Goal: Transaction & Acquisition: Purchase product/service

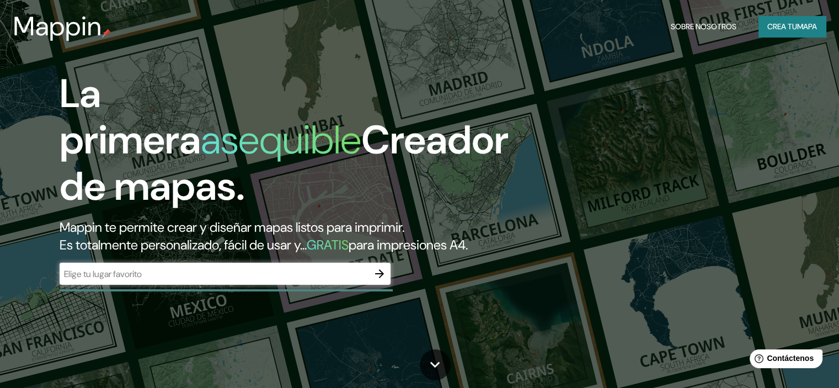
click at [788, 19] on font "Crea tu" at bounding box center [783, 26] width 30 height 14
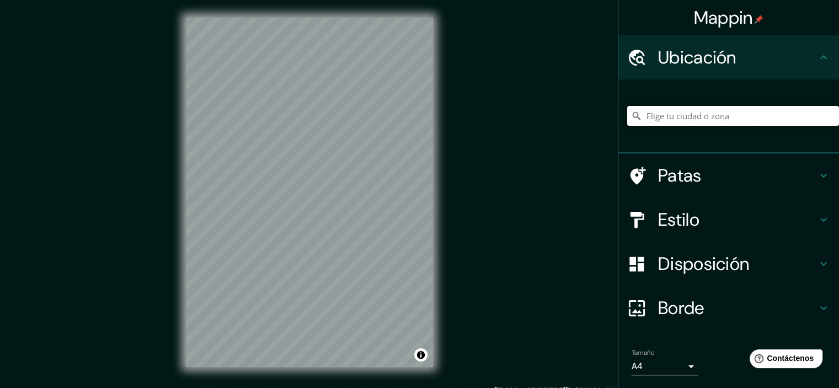
click at [676, 116] on input "Elige tu ciudad o zona" at bounding box center [734, 116] width 212 height 20
type input "[GEOGRAPHIC_DATA], [GEOGRAPHIC_DATA], [GEOGRAPHIC_DATA]"
click at [669, 178] on font "Patas" at bounding box center [680, 175] width 44 height 23
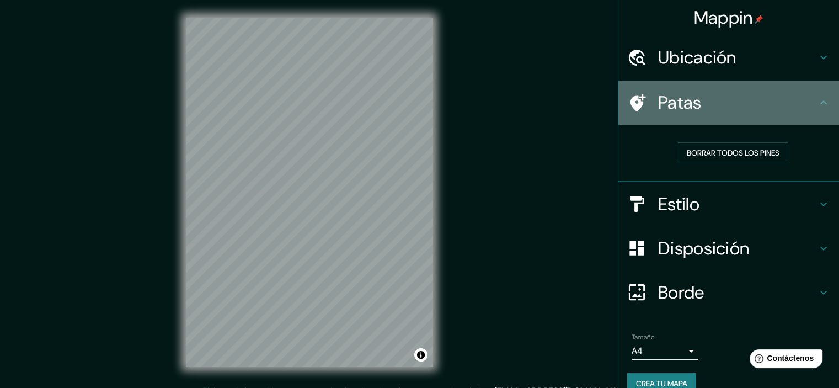
click at [699, 108] on h4 "Patas" at bounding box center [737, 103] width 159 height 22
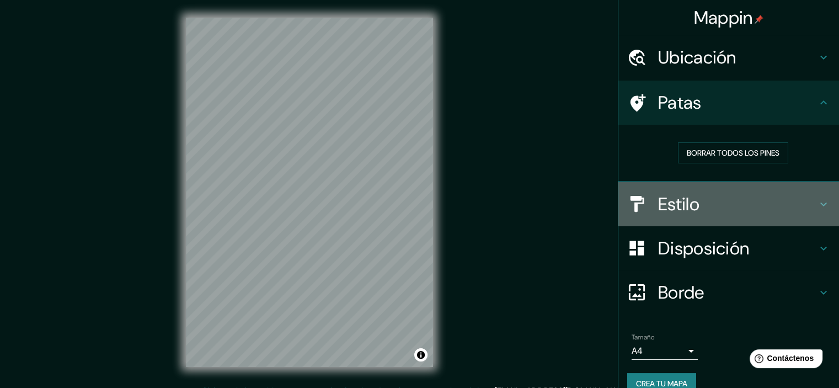
click at [662, 216] on div "Estilo" at bounding box center [729, 204] width 221 height 44
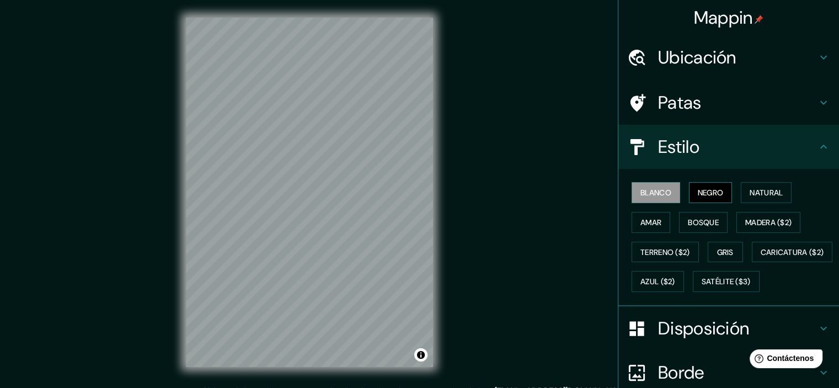
click at [702, 185] on font "Negro" at bounding box center [711, 192] width 26 height 14
click at [766, 188] on font "Natural" at bounding box center [766, 193] width 33 height 10
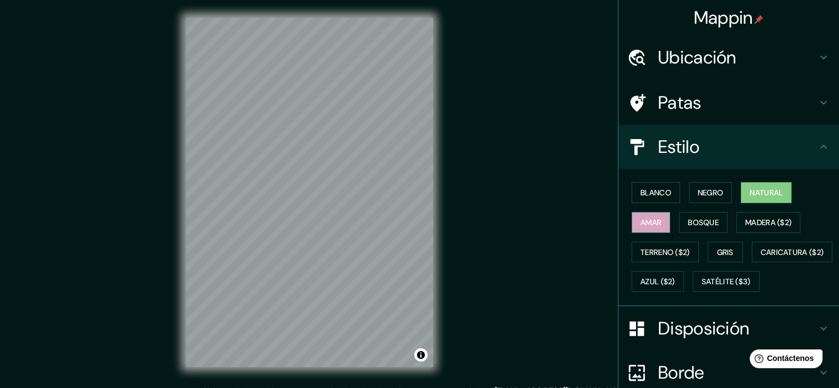
click at [645, 222] on font "Amar" at bounding box center [651, 222] width 21 height 10
click at [695, 227] on font "Bosque" at bounding box center [703, 222] width 31 height 14
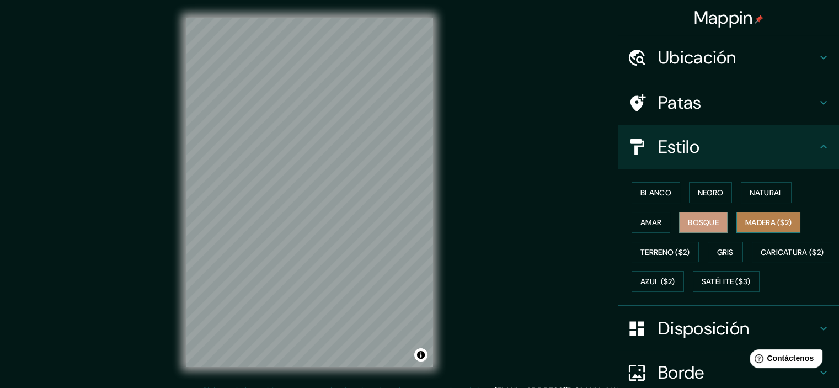
click at [784, 217] on font "Madera ($2)" at bounding box center [769, 222] width 46 height 10
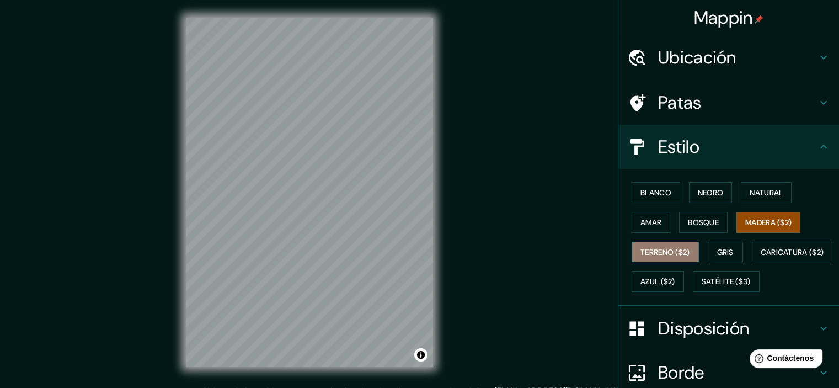
click at [658, 252] on font "Terreno ($2)" at bounding box center [666, 252] width 50 height 10
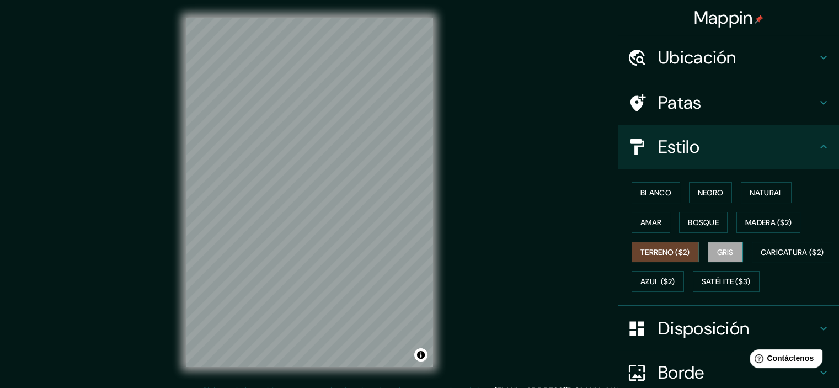
click at [729, 252] on font "Gris" at bounding box center [725, 252] width 17 height 10
click at [632, 183] on button "Blanco" at bounding box center [656, 192] width 49 height 21
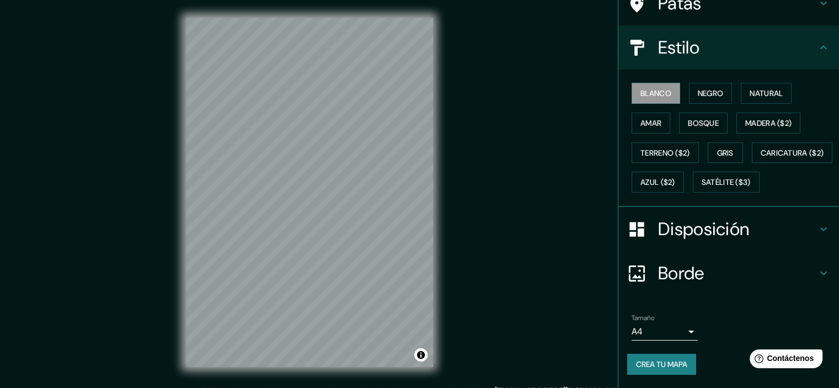
scroll to position [126, 0]
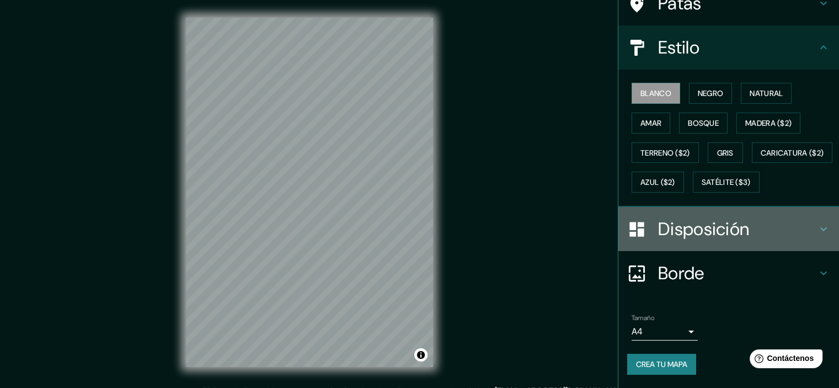
click at [721, 233] on font "Disposición" at bounding box center [703, 228] width 91 height 23
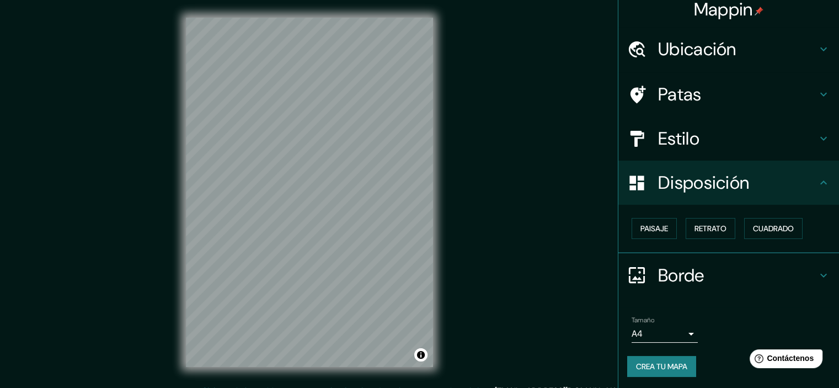
scroll to position [9, 0]
click at [647, 228] on font "Paisaje" at bounding box center [655, 228] width 28 height 10
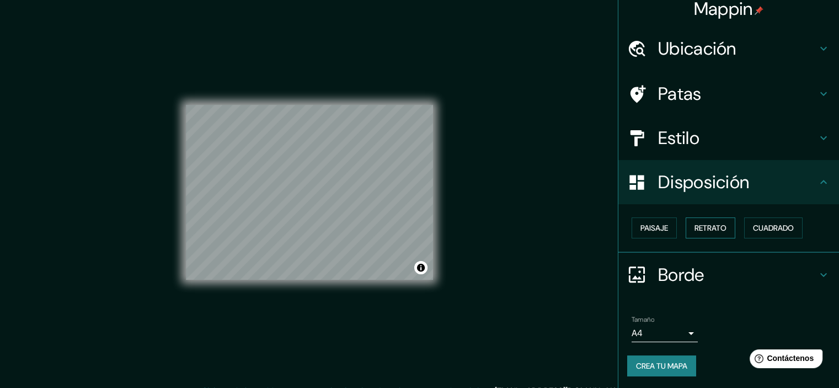
click at [696, 228] on font "Retrato" at bounding box center [711, 228] width 32 height 10
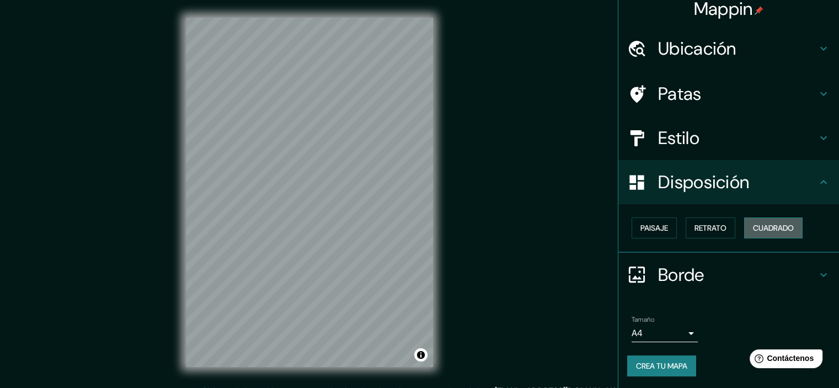
click at [779, 224] on font "Cuadrado" at bounding box center [773, 228] width 41 height 10
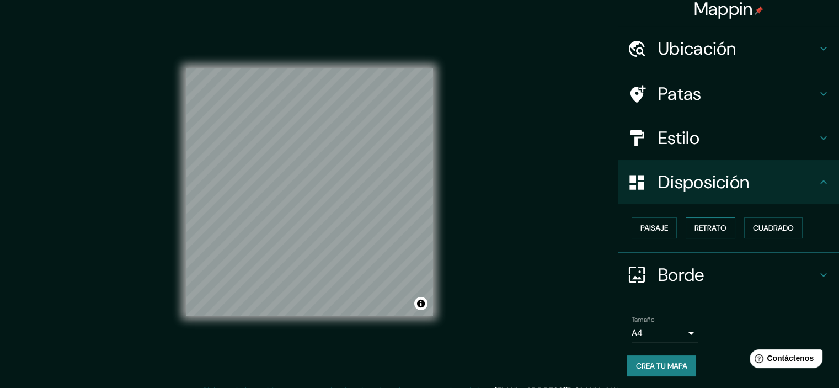
click at [694, 219] on button "Retrato" at bounding box center [711, 227] width 50 height 21
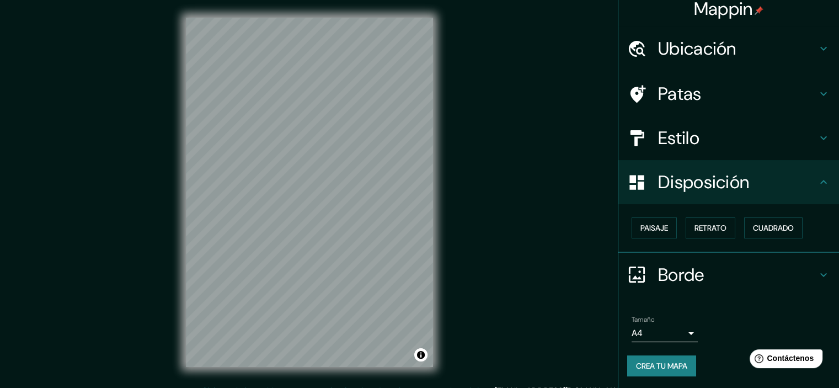
click at [668, 282] on font "Borde" at bounding box center [681, 274] width 46 height 23
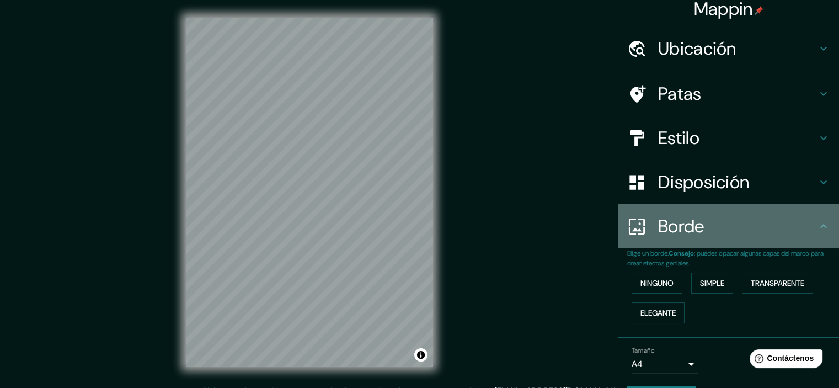
click at [672, 242] on div "Borde" at bounding box center [729, 226] width 221 height 44
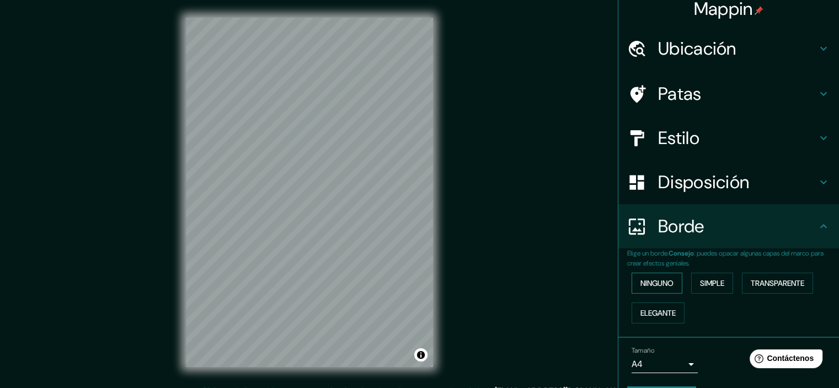
click at [667, 284] on font "Ninguno" at bounding box center [657, 283] width 33 height 10
click at [709, 278] on font "Simple" at bounding box center [712, 283] width 24 height 10
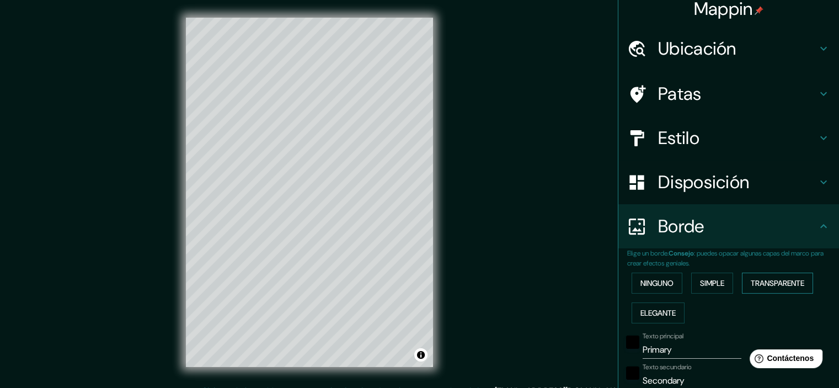
click at [774, 284] on font "Transparente" at bounding box center [778, 283] width 54 height 10
click at [660, 311] on font "Elegante" at bounding box center [658, 313] width 35 height 10
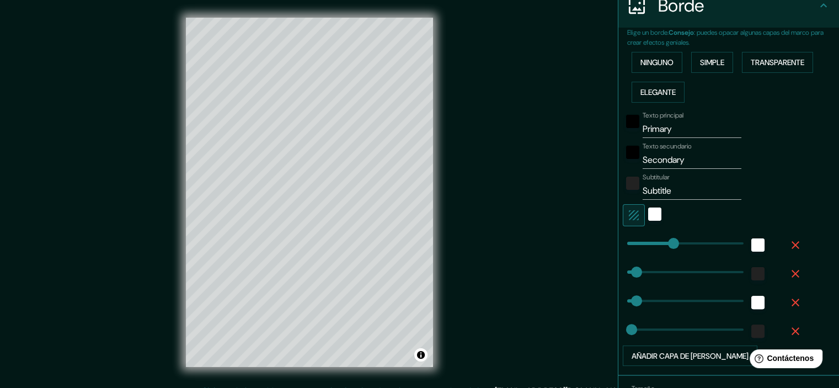
type input "179"
click at [652, 61] on font "Ninguno" at bounding box center [657, 62] width 33 height 10
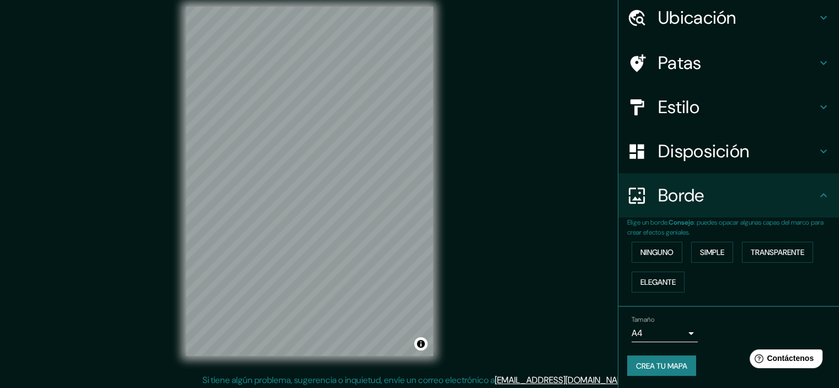
scroll to position [14, 0]
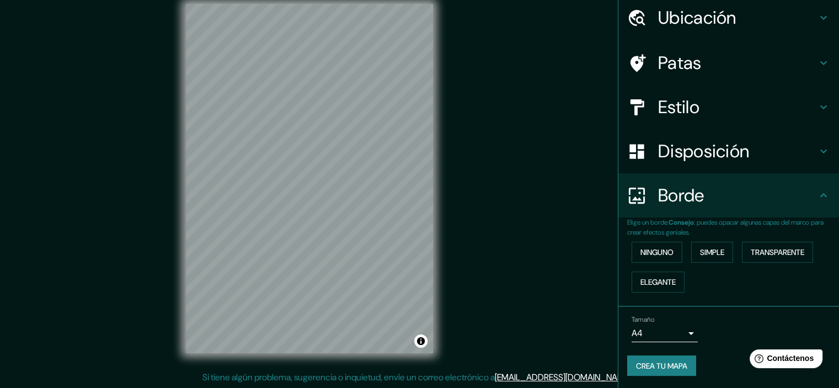
click at [639, 328] on body "Mappin Ubicación [GEOGRAPHIC_DATA], [GEOGRAPHIC_DATA], [GEOGRAPHIC_DATA] [GEOGR…" at bounding box center [419, 180] width 839 height 388
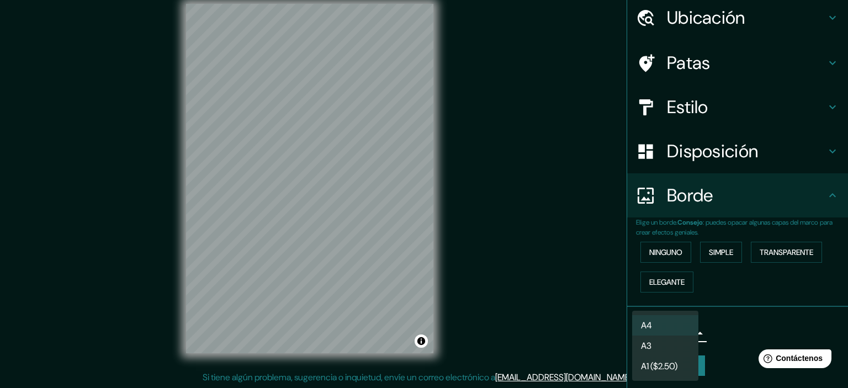
click at [728, 326] on div at bounding box center [424, 194] width 848 height 388
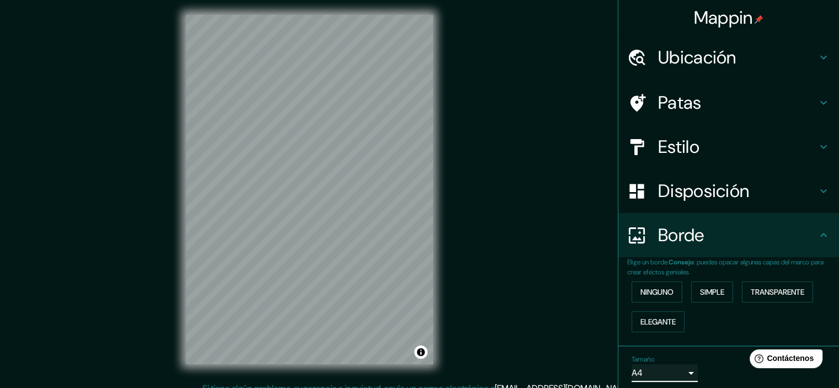
scroll to position [0, 0]
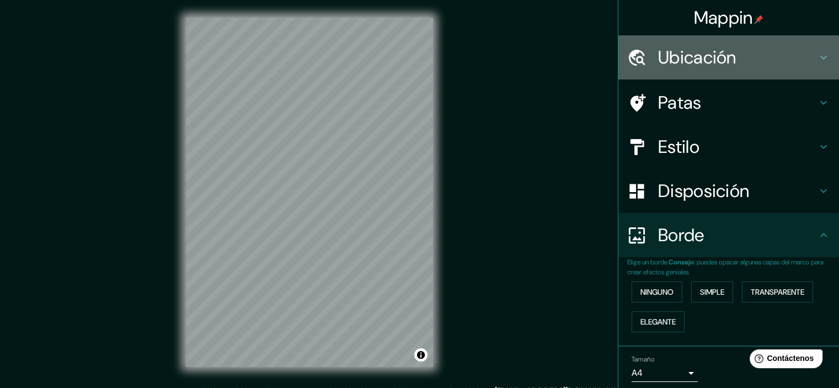
click at [719, 59] on font "Ubicación" at bounding box center [697, 57] width 78 height 23
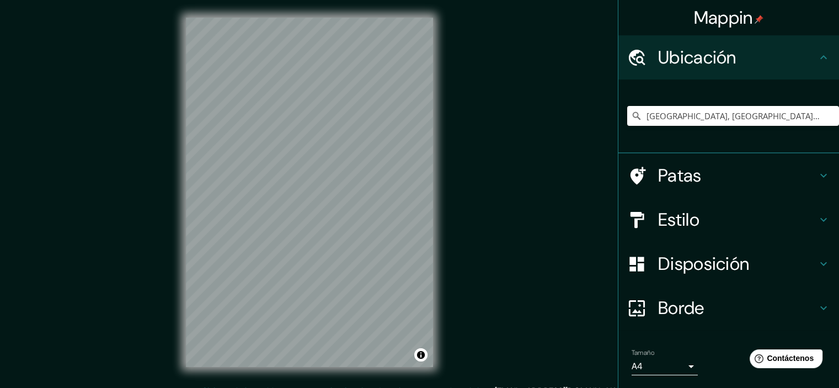
click at [719, 59] on font "Ubicación" at bounding box center [697, 57] width 78 height 23
click at [673, 215] on font "Estilo" at bounding box center [678, 219] width 41 height 23
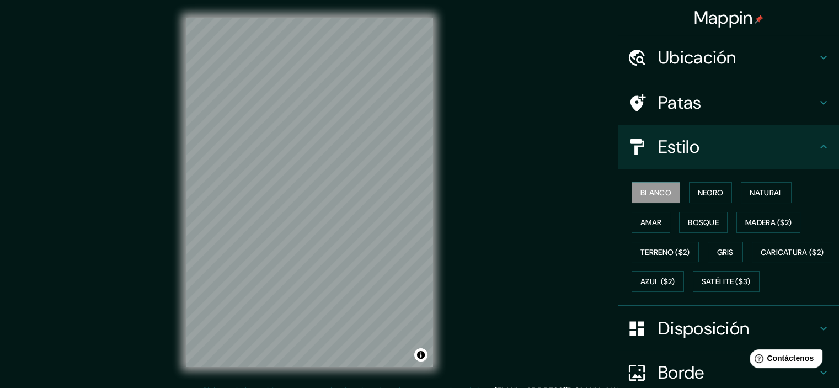
click at [715, 140] on h4 "Estilo" at bounding box center [737, 147] width 159 height 22
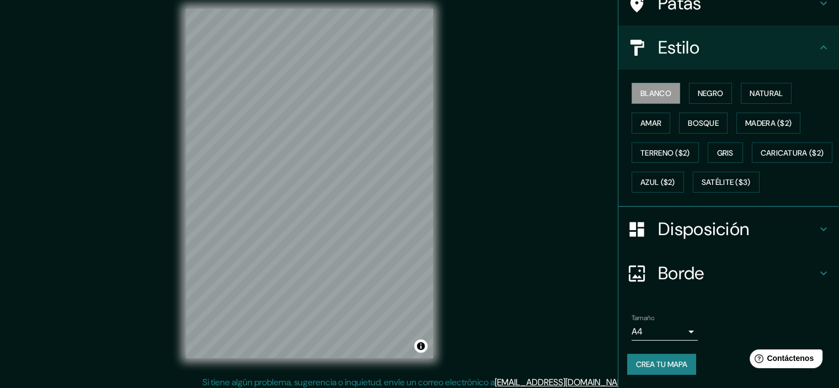
scroll to position [14, 0]
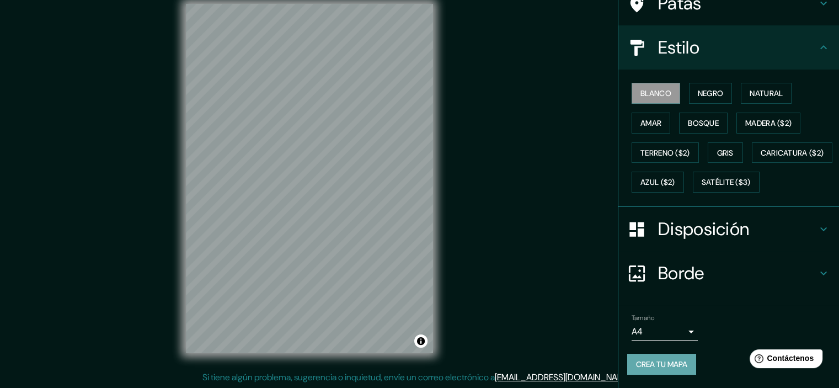
click at [671, 358] on font "Crea tu mapa" at bounding box center [661, 364] width 51 height 14
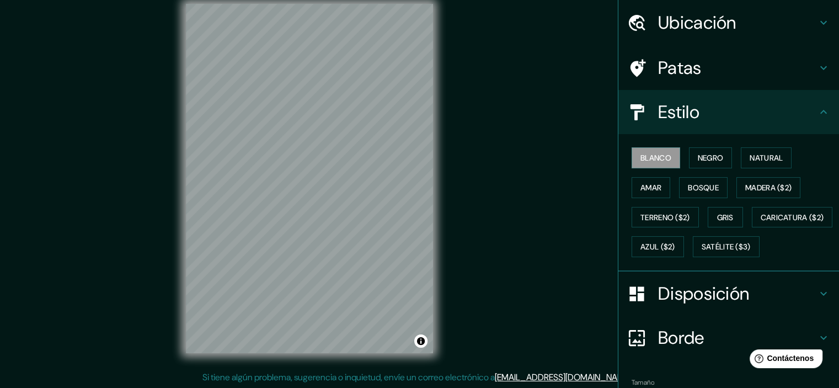
scroll to position [15, 0]
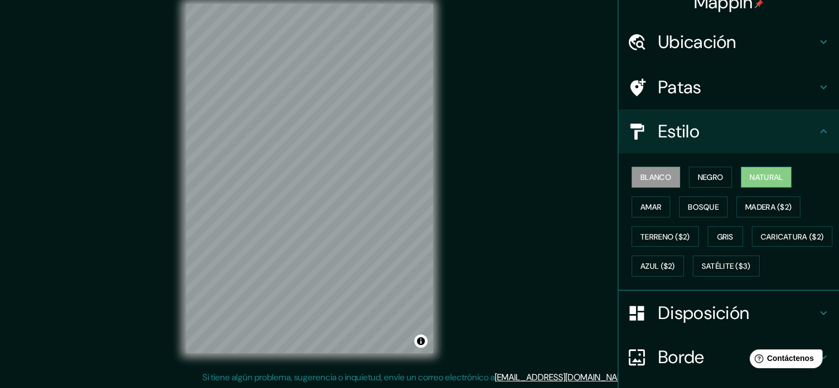
click at [757, 173] on font "Natural" at bounding box center [766, 177] width 33 height 10
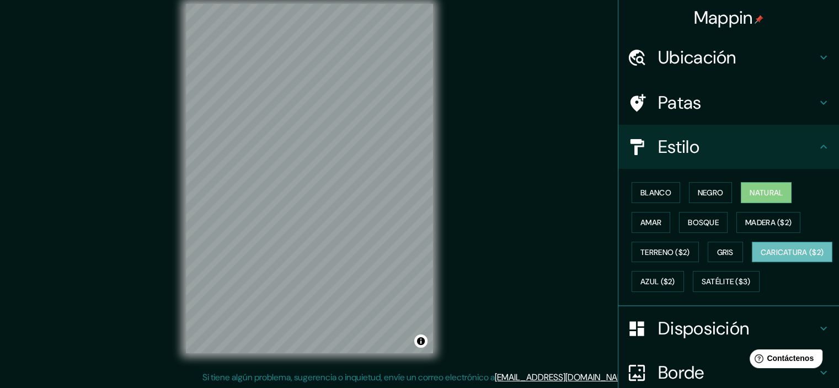
scroll to position [0, 0]
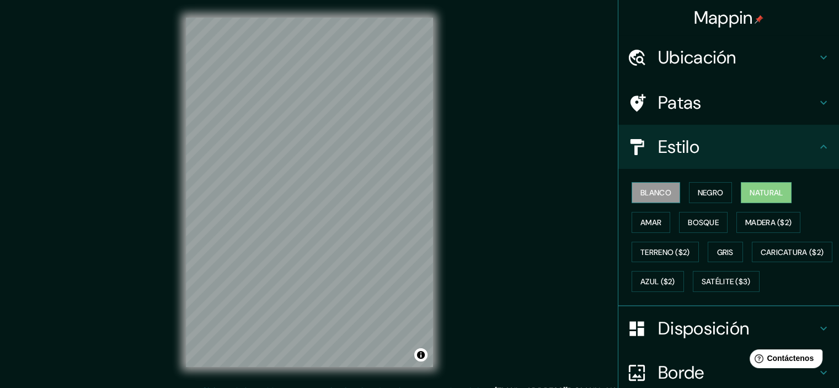
click at [646, 192] on font "Blanco" at bounding box center [656, 193] width 31 height 10
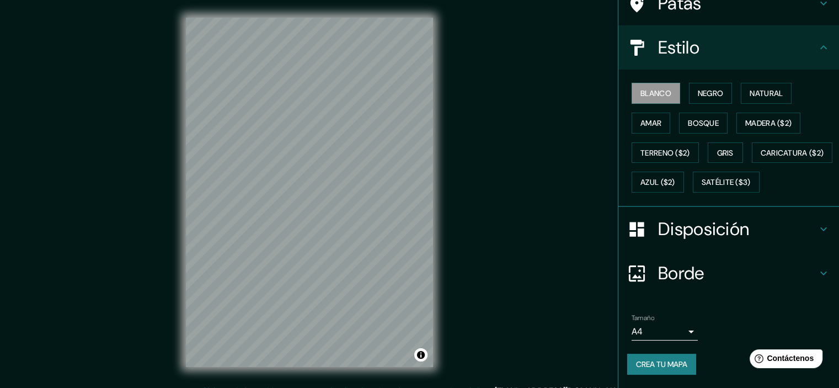
scroll to position [126, 0]
click at [752, 86] on font "Natural" at bounding box center [766, 93] width 33 height 14
click at [658, 361] on font "Crea tu mapa" at bounding box center [661, 364] width 51 height 10
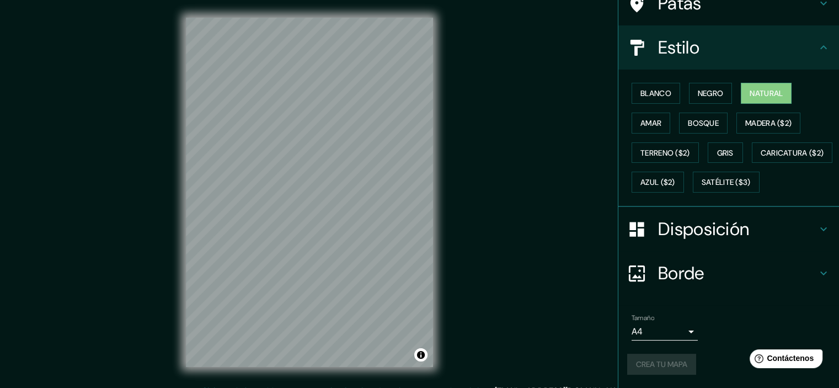
click at [701, 222] on font "Disposición" at bounding box center [703, 228] width 91 height 23
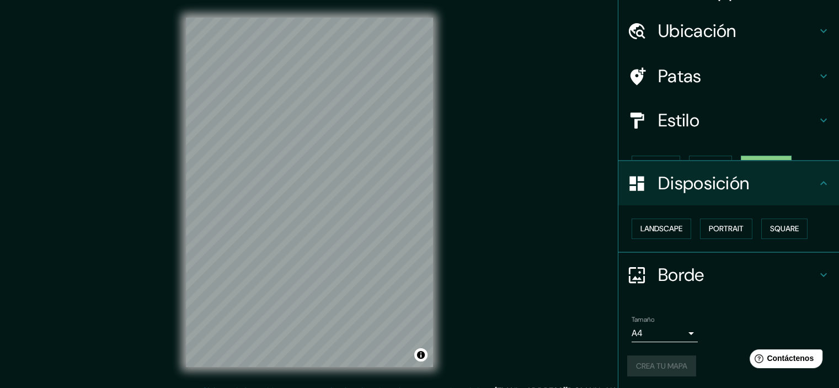
scroll to position [9, 0]
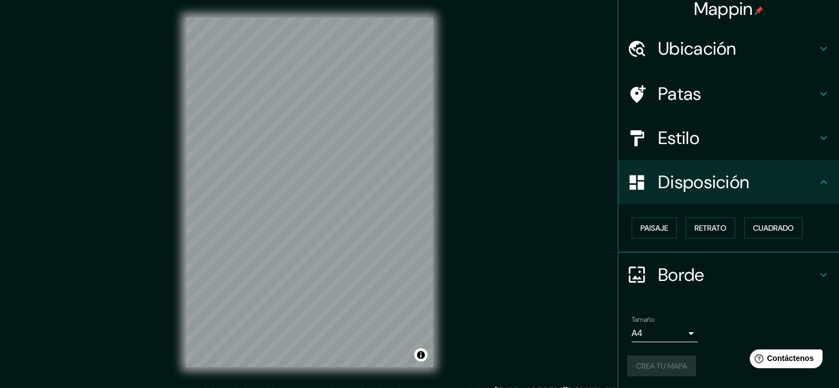
click at [733, 205] on div "Paisaje Retrato Cuadrado" at bounding box center [729, 228] width 221 height 49
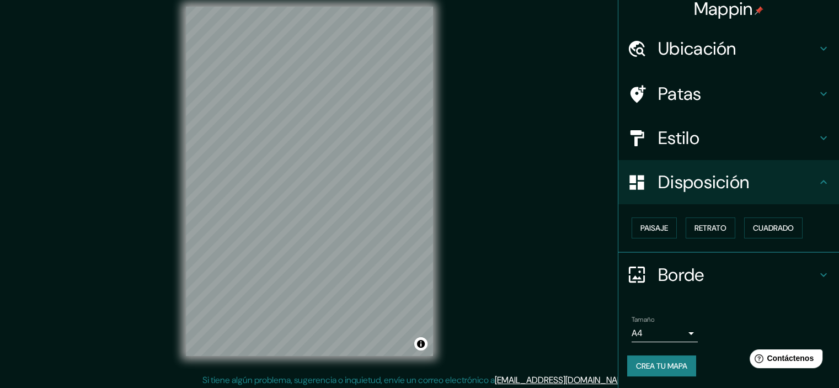
scroll to position [14, 0]
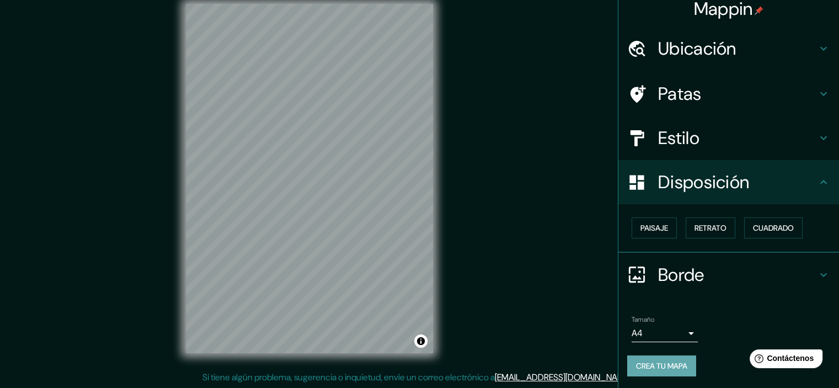
click at [645, 366] on font "Crea tu mapa" at bounding box center [661, 366] width 51 height 10
click at [647, 370] on font "Crea tu mapa" at bounding box center [661, 366] width 51 height 14
click at [753, 136] on h4 "Estilo" at bounding box center [737, 138] width 159 height 22
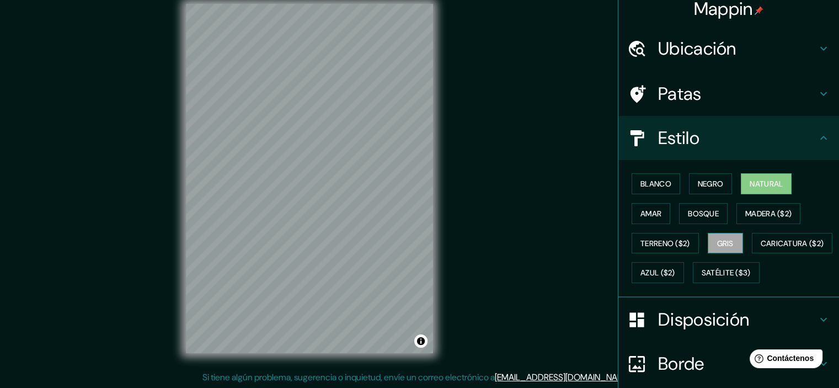
click at [709, 233] on button "Gris" at bounding box center [725, 243] width 35 height 21
click at [652, 177] on font "Blanco" at bounding box center [656, 184] width 31 height 14
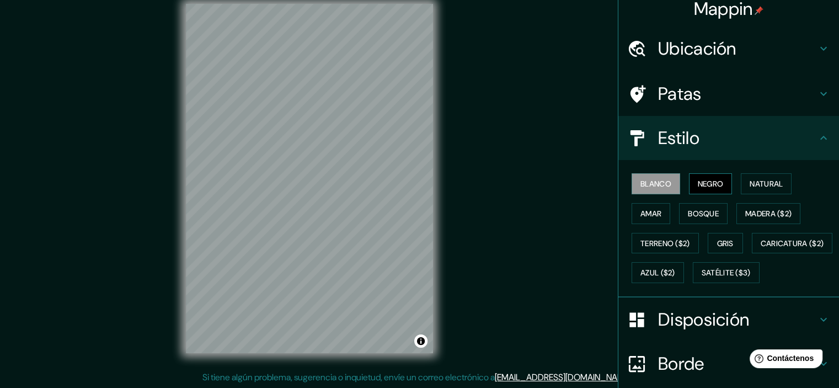
click at [704, 180] on font "Negro" at bounding box center [711, 184] width 26 height 10
click at [742, 191] on button "Natural" at bounding box center [766, 183] width 51 height 21
